Goal: Register for event/course: Register for event/course

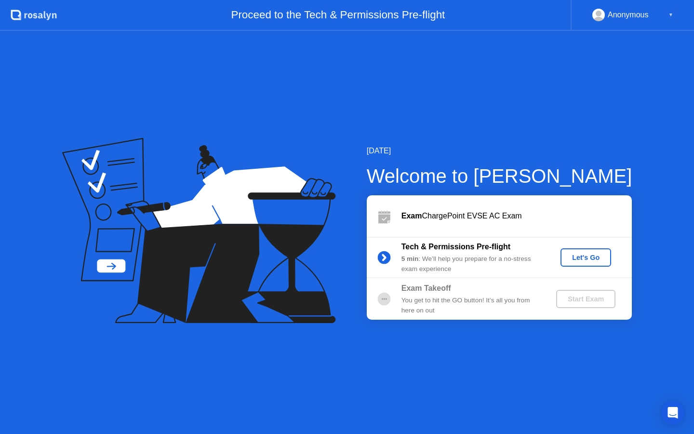
click at [578, 258] on div "Let's Go" at bounding box center [585, 257] width 43 height 8
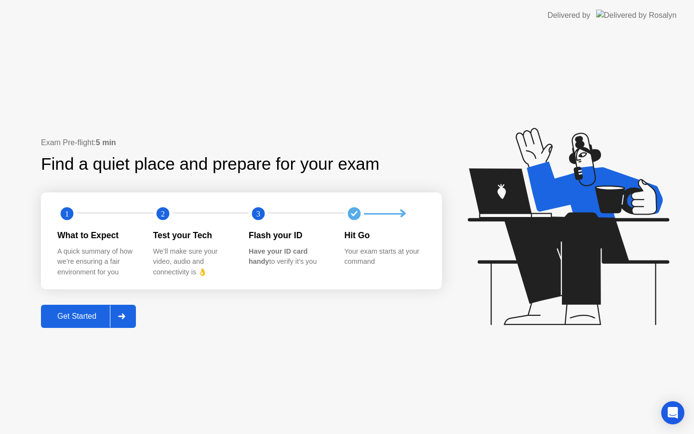
click at [118, 316] on div at bounding box center [121, 316] width 23 height 22
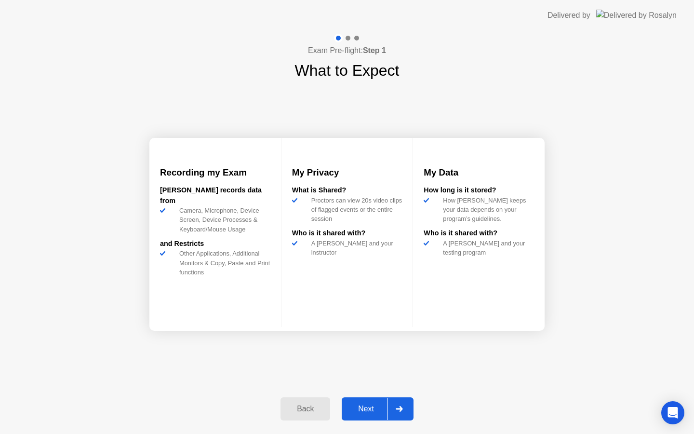
click at [374, 410] on div "Next" at bounding box center [365, 408] width 43 height 9
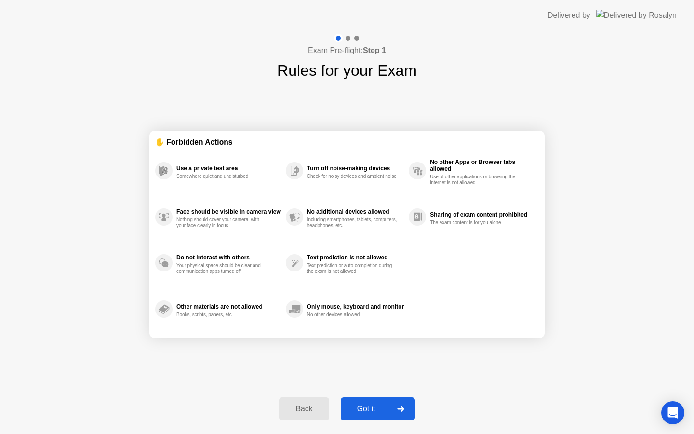
click at [367, 408] on div "Got it" at bounding box center [365, 408] width 45 height 9
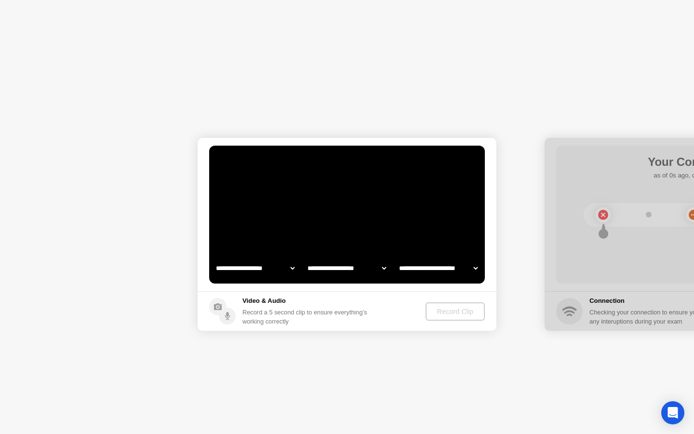
select select "**********"
select select "*******"
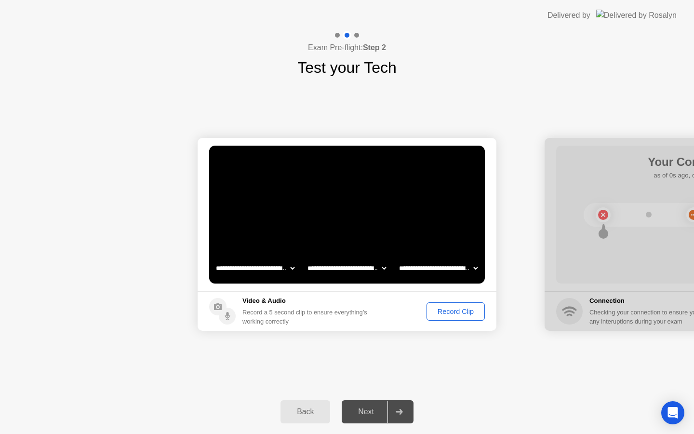
click at [475, 308] on div "Record Clip" at bounding box center [456, 311] width 52 height 8
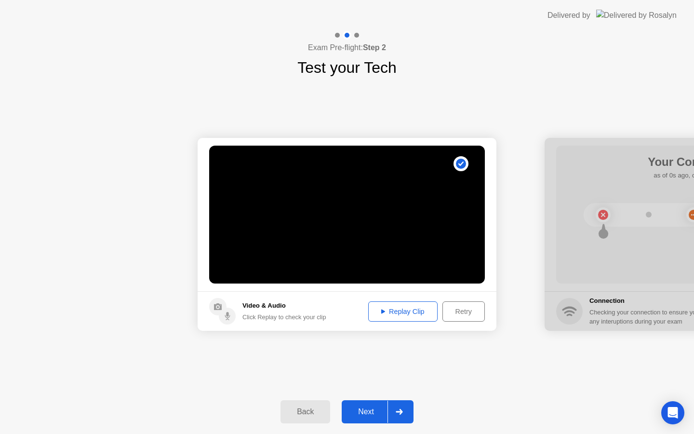
click at [374, 310] on div "Replay Clip" at bounding box center [402, 311] width 63 height 8
click at [362, 415] on div "Next" at bounding box center [365, 411] width 43 height 9
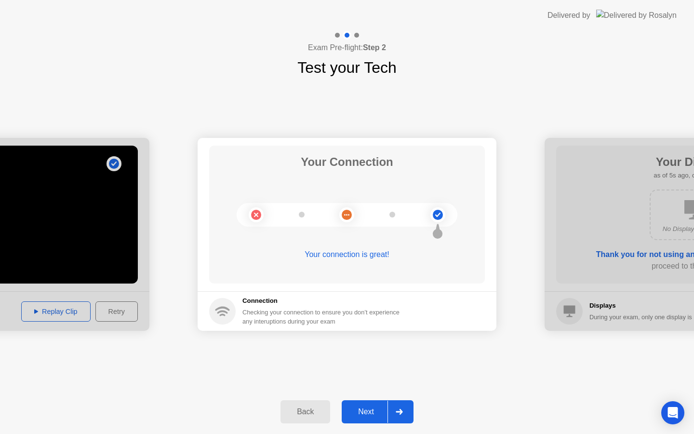
click at [359, 412] on div "Next" at bounding box center [365, 411] width 43 height 9
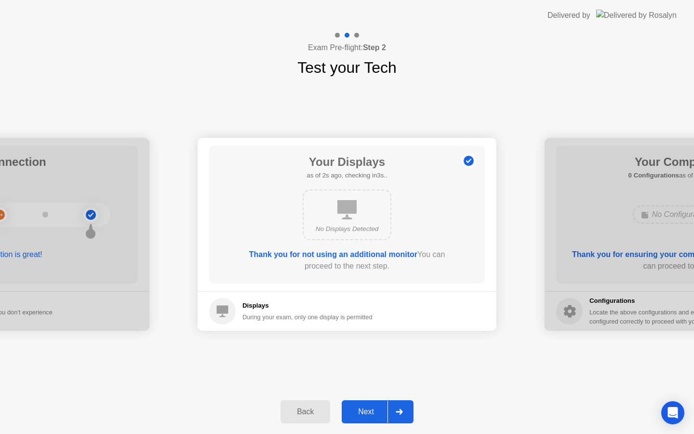
click at [362, 411] on div "Next" at bounding box center [365, 411] width 43 height 9
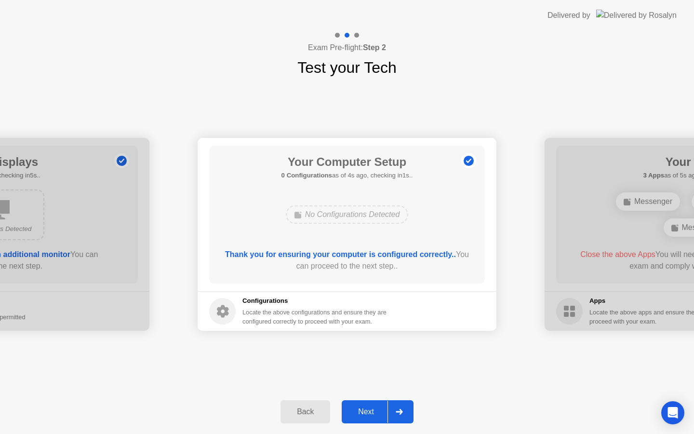
click at [362, 411] on div "Next" at bounding box center [365, 411] width 43 height 9
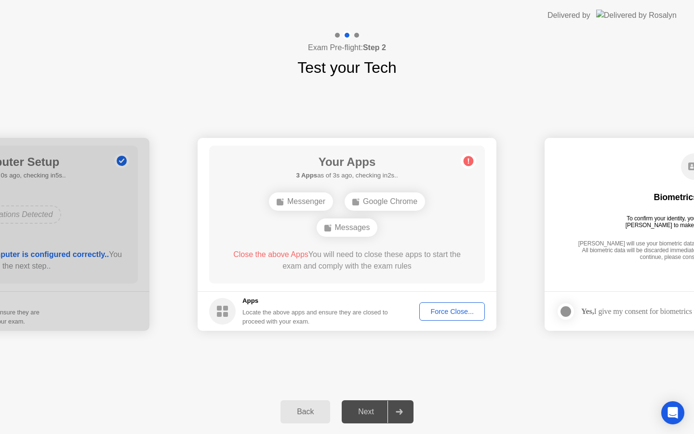
click at [452, 315] on div "Force Close..." at bounding box center [451, 311] width 59 height 8
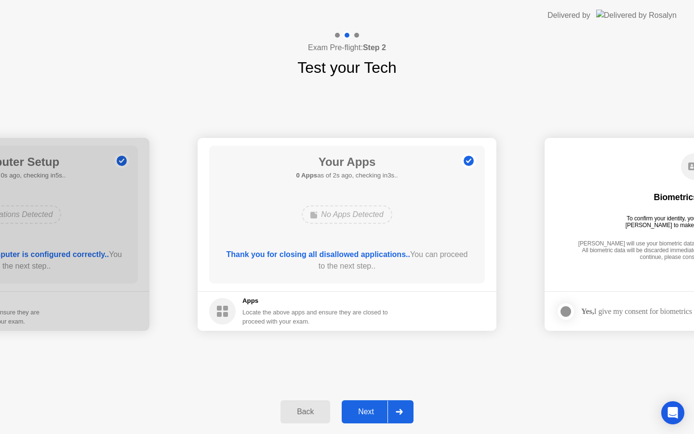
click at [359, 407] on div "Next" at bounding box center [365, 411] width 43 height 9
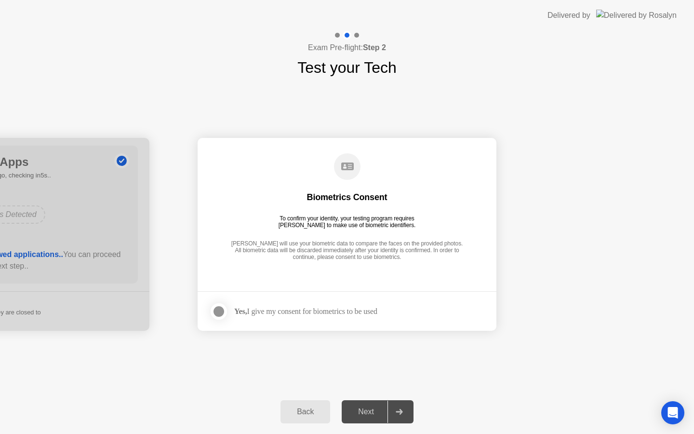
click at [364, 408] on div "Next" at bounding box center [365, 411] width 43 height 9
click at [220, 305] on div at bounding box center [219, 311] width 12 height 12
click at [363, 412] on div "Next" at bounding box center [365, 411] width 43 height 9
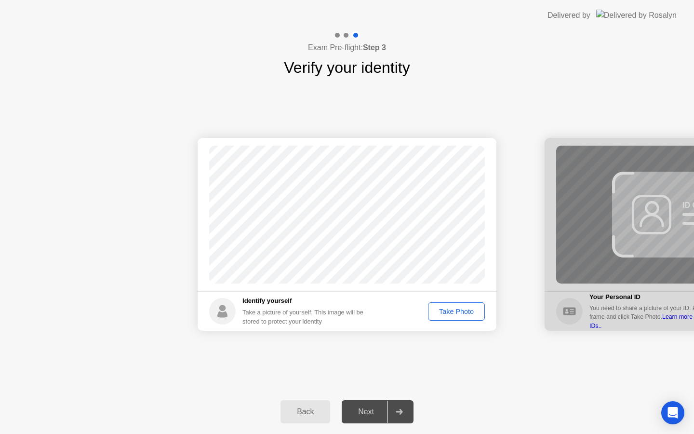
click at [449, 303] on button "Take Photo" at bounding box center [456, 311] width 57 height 18
click at [370, 414] on div "Next" at bounding box center [365, 411] width 43 height 9
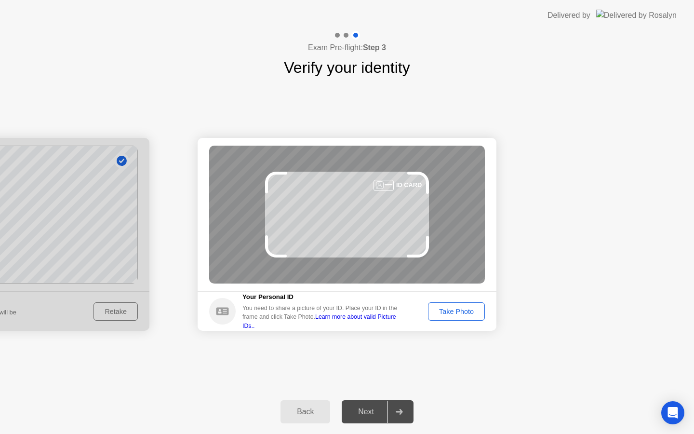
click at [468, 316] on button "Take Photo" at bounding box center [456, 311] width 57 height 18
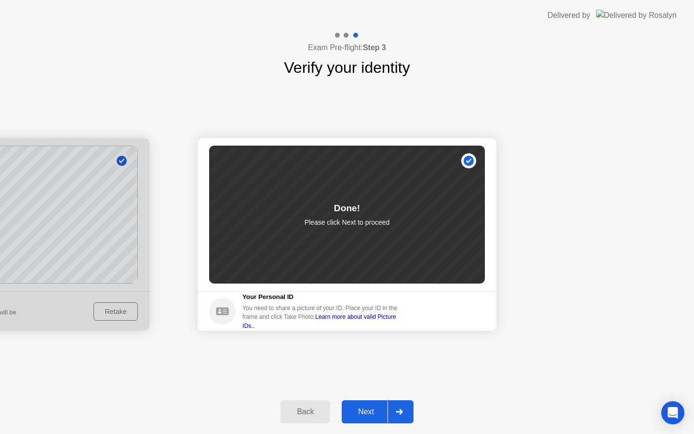
click at [367, 412] on div "Next" at bounding box center [365, 411] width 43 height 9
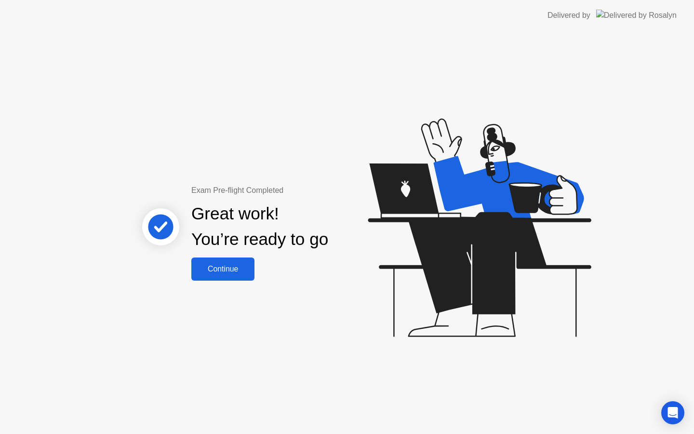
click at [231, 270] on div "Continue" at bounding box center [222, 268] width 57 height 9
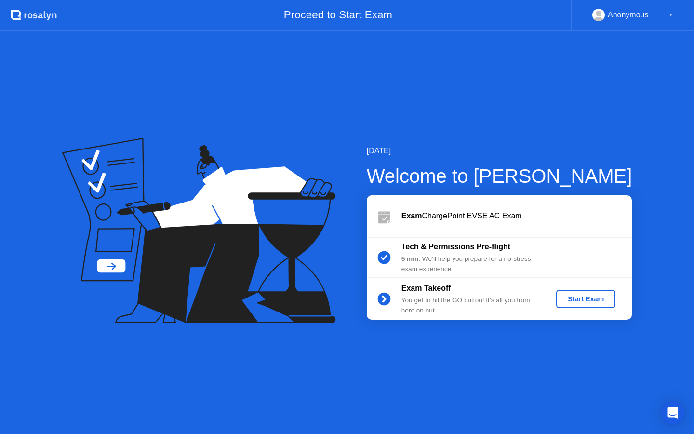
click at [580, 295] on div "Start Exam" at bounding box center [586, 299] width 52 height 8
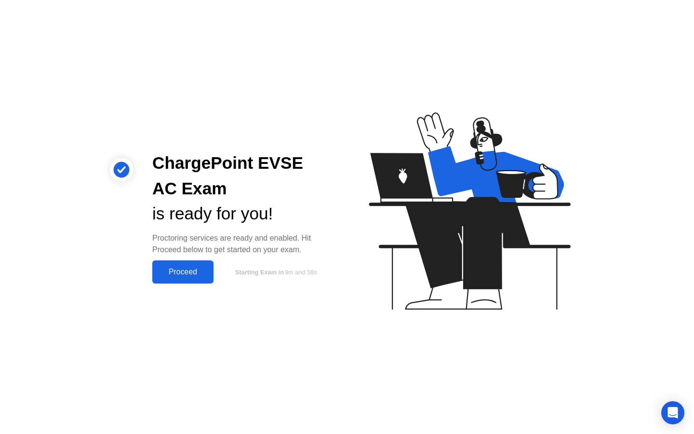
click at [181, 273] on div "Proceed" at bounding box center [182, 271] width 55 height 9
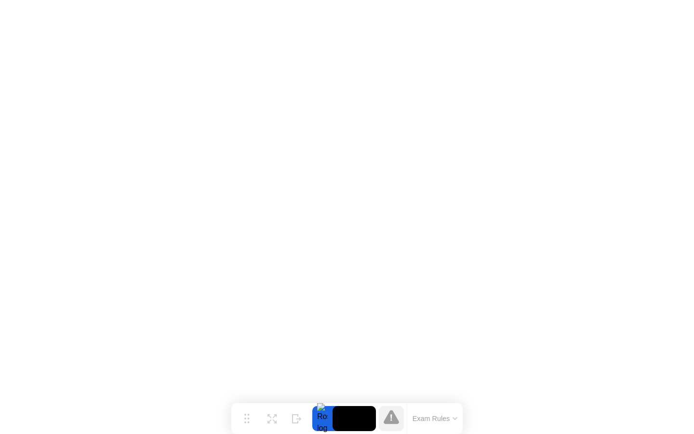
click at [456, 416] on button "Exam Rules" at bounding box center [434, 418] width 51 height 9
